Goal: Transaction & Acquisition: Obtain resource

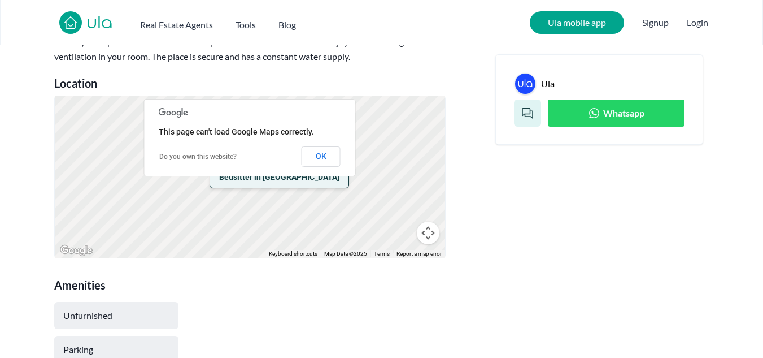
scroll to position [471, 0]
click at [315, 160] on button "OK" at bounding box center [321, 157] width 39 height 20
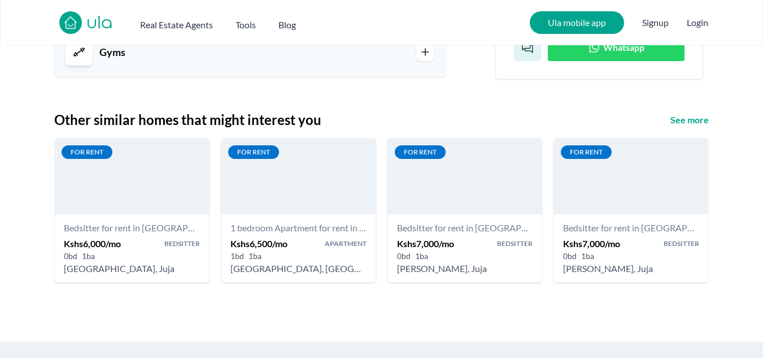
scroll to position [1279, 0]
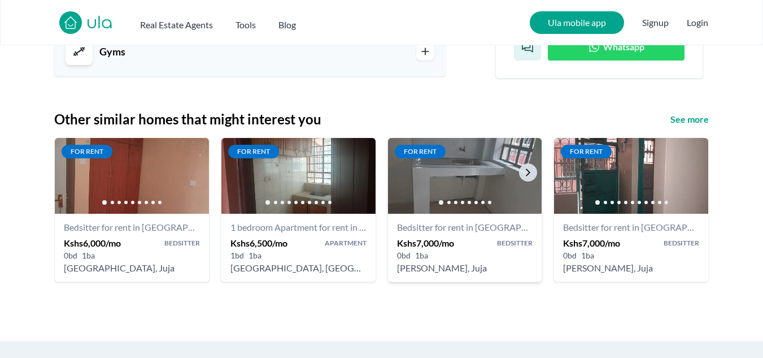
click at [448, 192] on div at bounding box center [465, 202] width 154 height 23
click at [425, 157] on span "For rent" at bounding box center [420, 152] width 51 height 14
click at [466, 208] on div at bounding box center [465, 202] width 154 height 23
click at [526, 180] on link "Go to the next property image" at bounding box center [528, 172] width 18 height 18
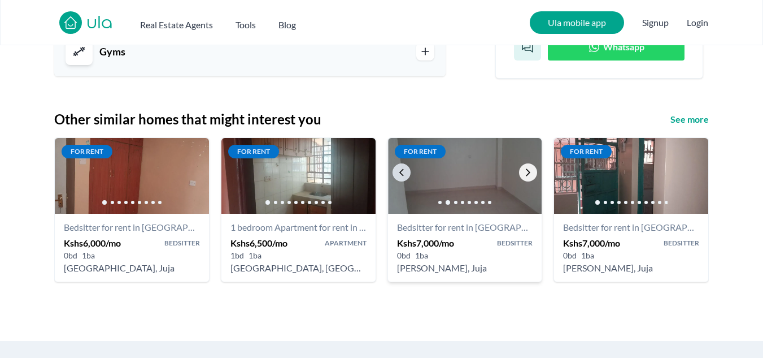
click at [526, 180] on link "Go to the next property image" at bounding box center [528, 172] width 18 height 18
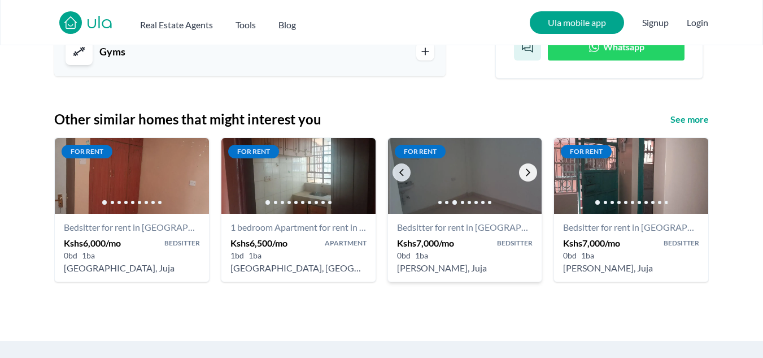
click at [526, 180] on link "Go to the next property image" at bounding box center [528, 172] width 18 height 18
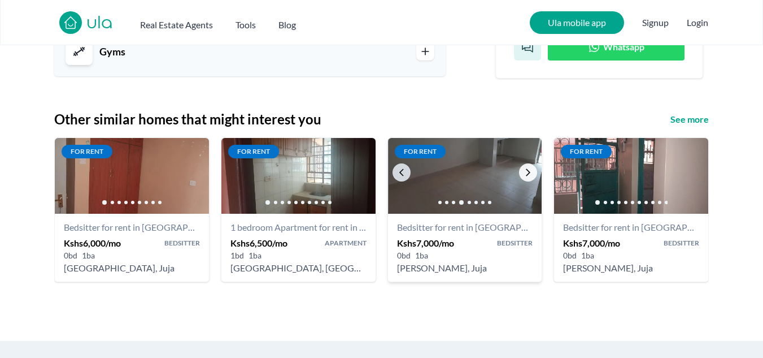
click at [526, 180] on link "Go to the next property image" at bounding box center [528, 172] width 18 height 18
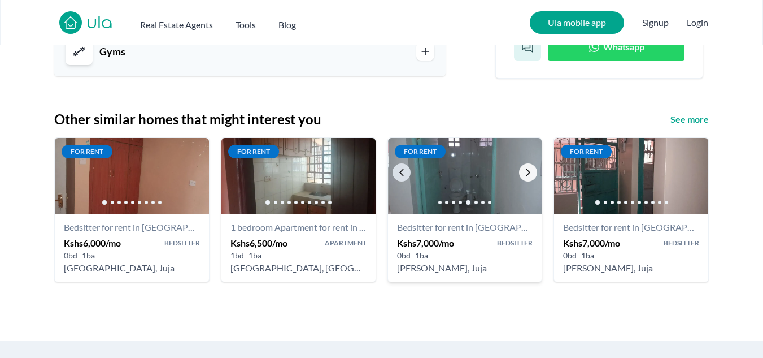
click at [526, 180] on link "Go to the next property image" at bounding box center [528, 172] width 18 height 18
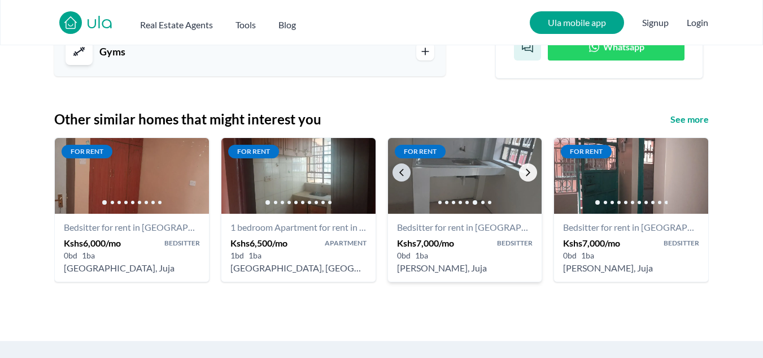
click at [526, 180] on link "Go to the next property image" at bounding box center [528, 172] width 18 height 18
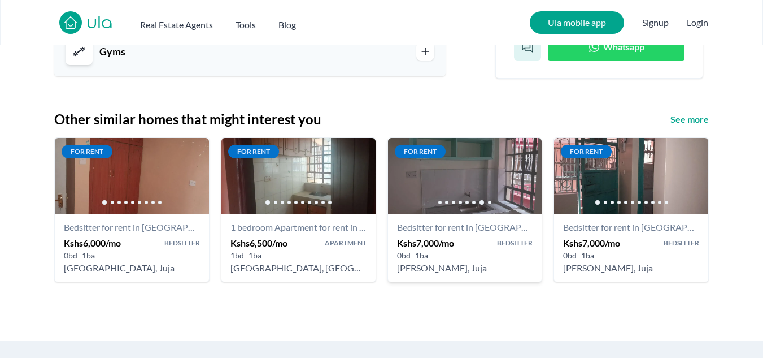
click at [508, 244] on h5 "Bedsitter" at bounding box center [515, 242] width 36 height 9
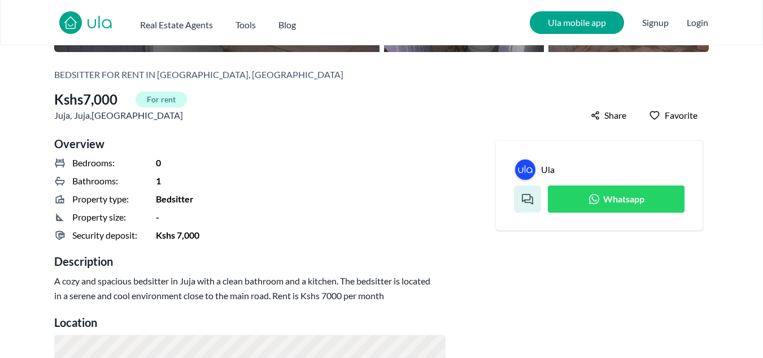
scroll to position [233, 0]
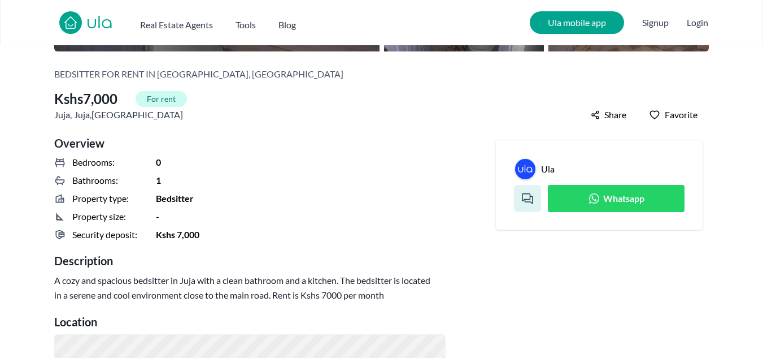
click at [605, 207] on link "Whatsapp" at bounding box center [616, 198] width 137 height 27
